Goal: Information Seeking & Learning: Learn about a topic

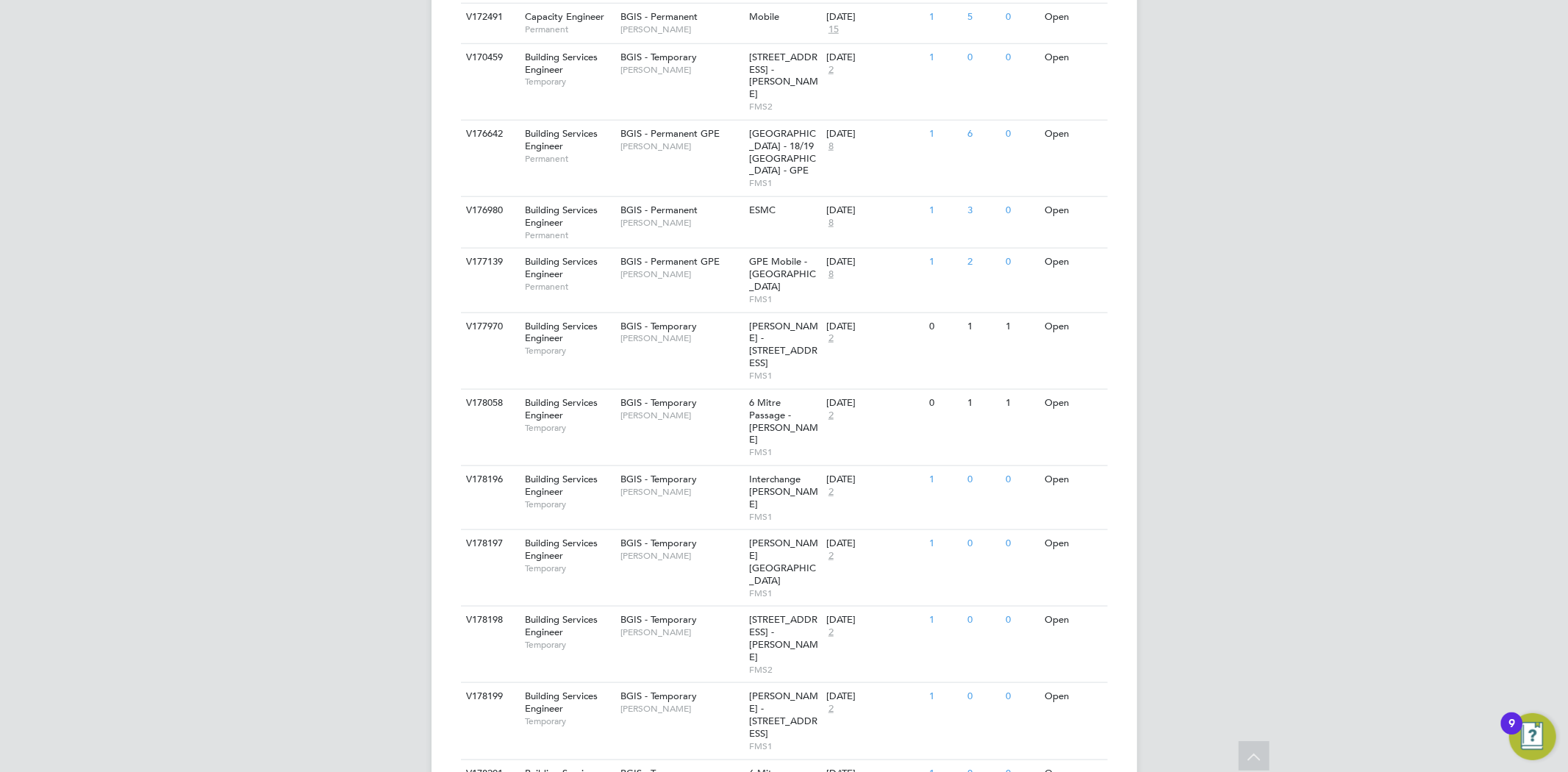
scroll to position [1270, 0]
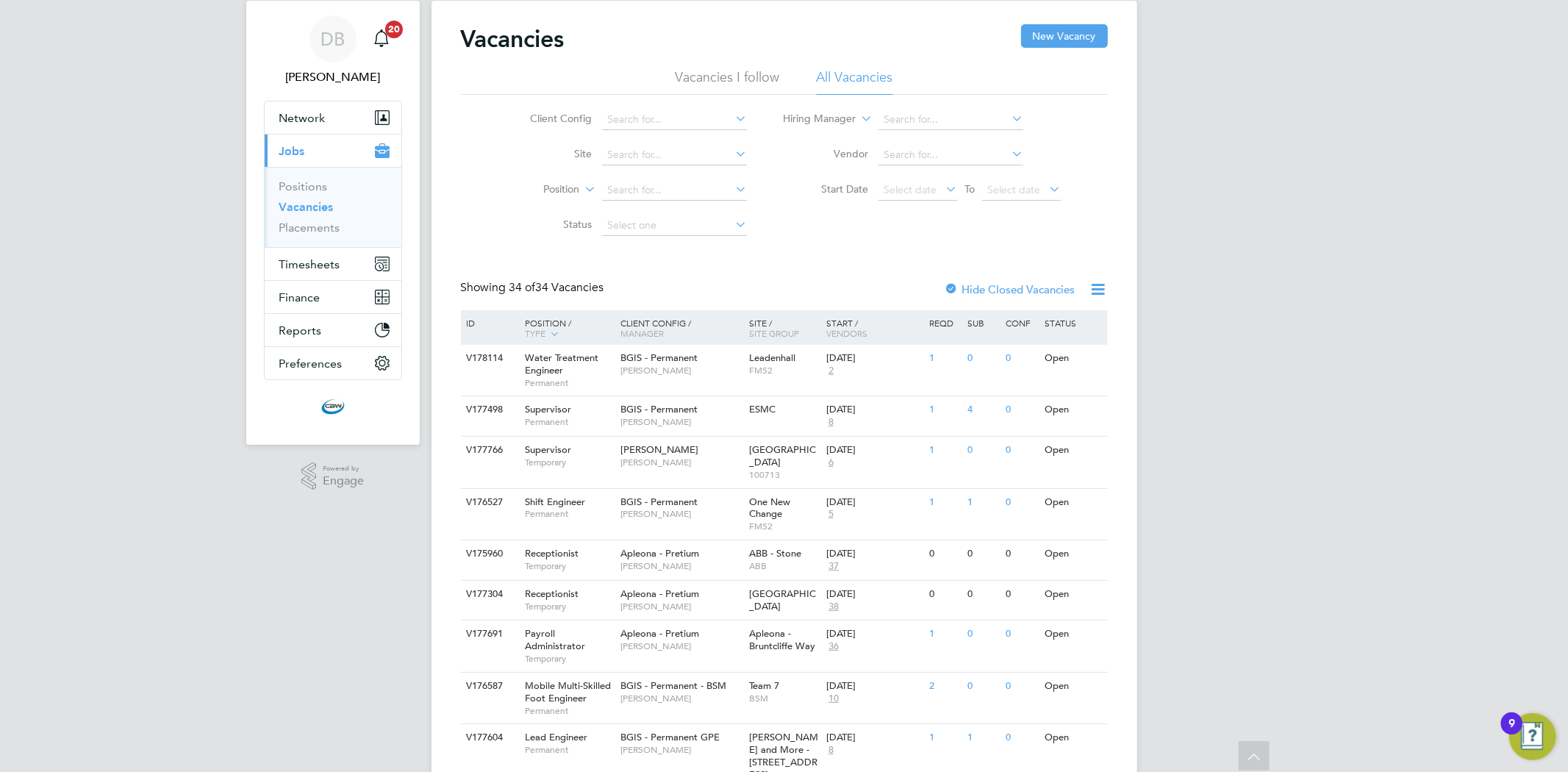
scroll to position [0, 0]
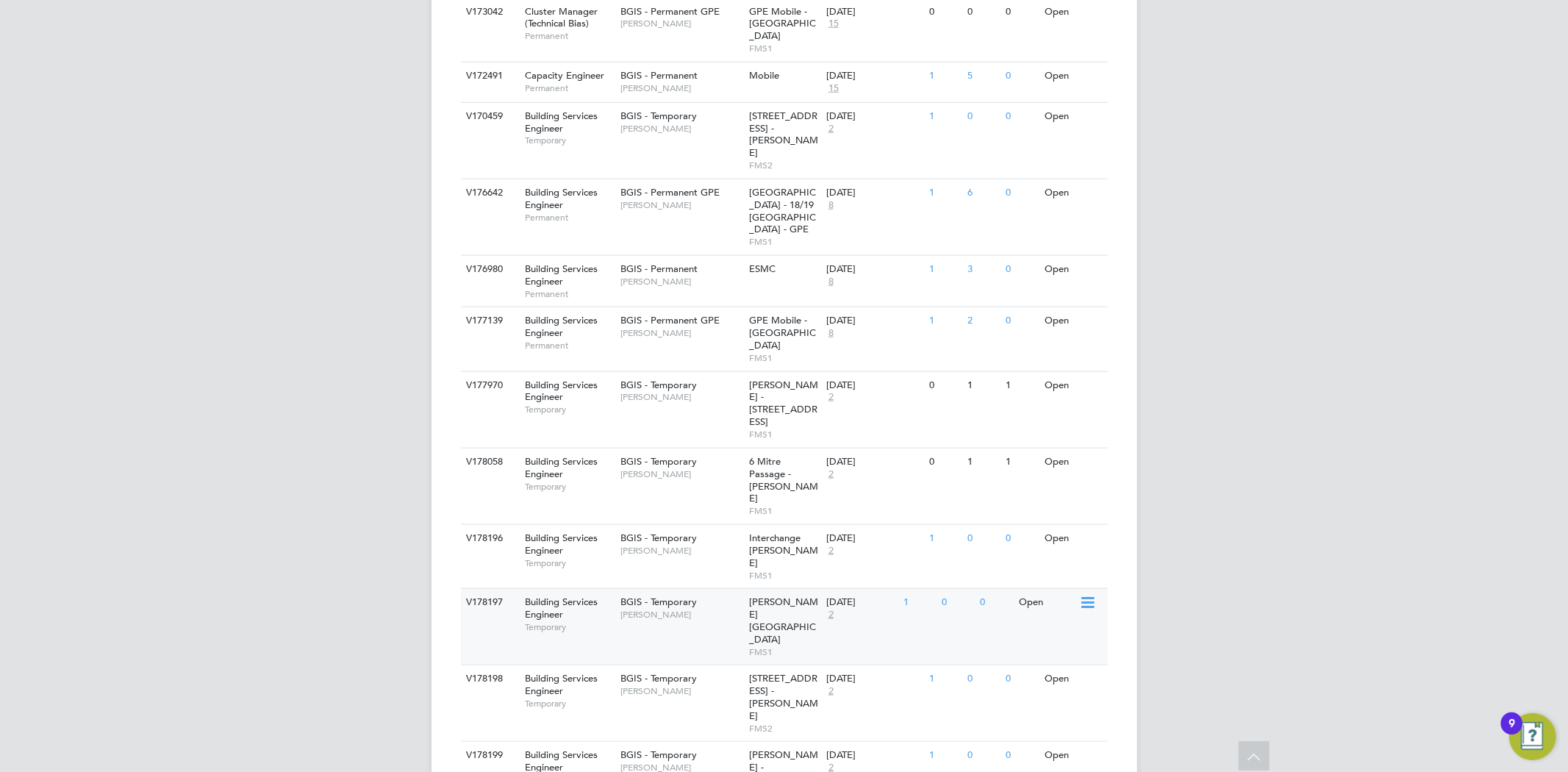
scroll to position [1270, 0]
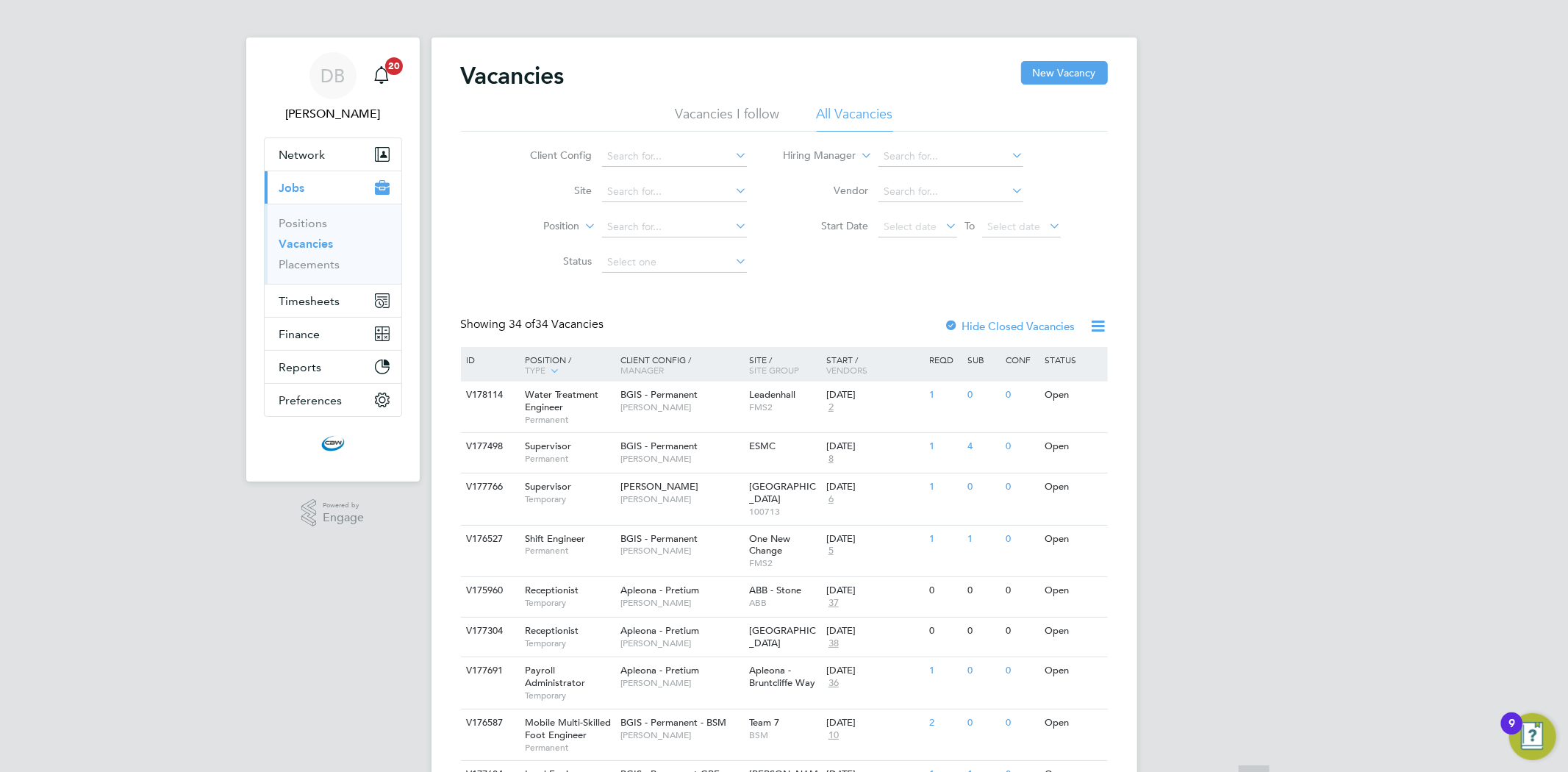
scroll to position [0, 0]
